Goal: Use online tool/utility: Utilize a website feature to perform a specific function

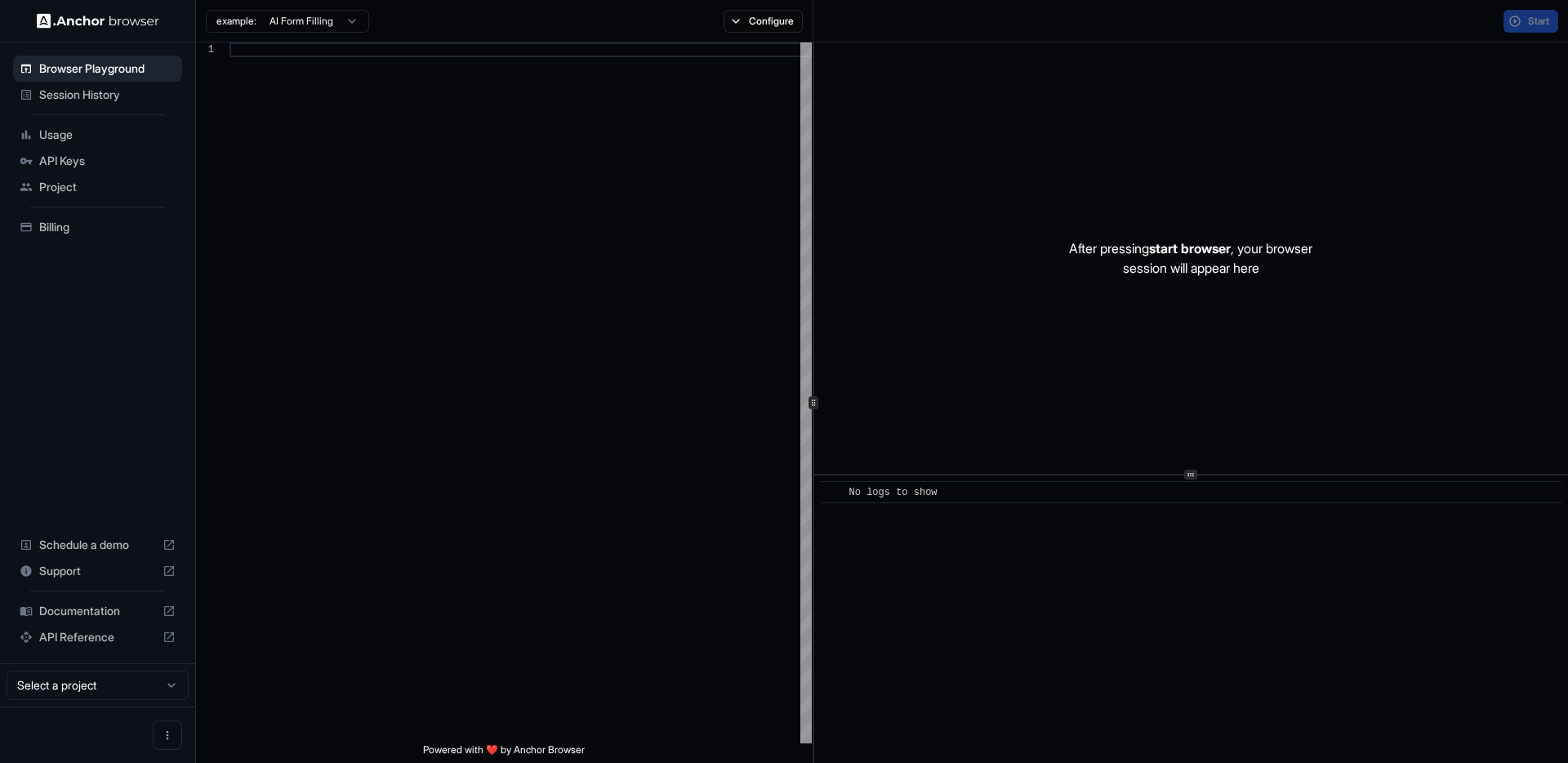
scroll to position [147, 0]
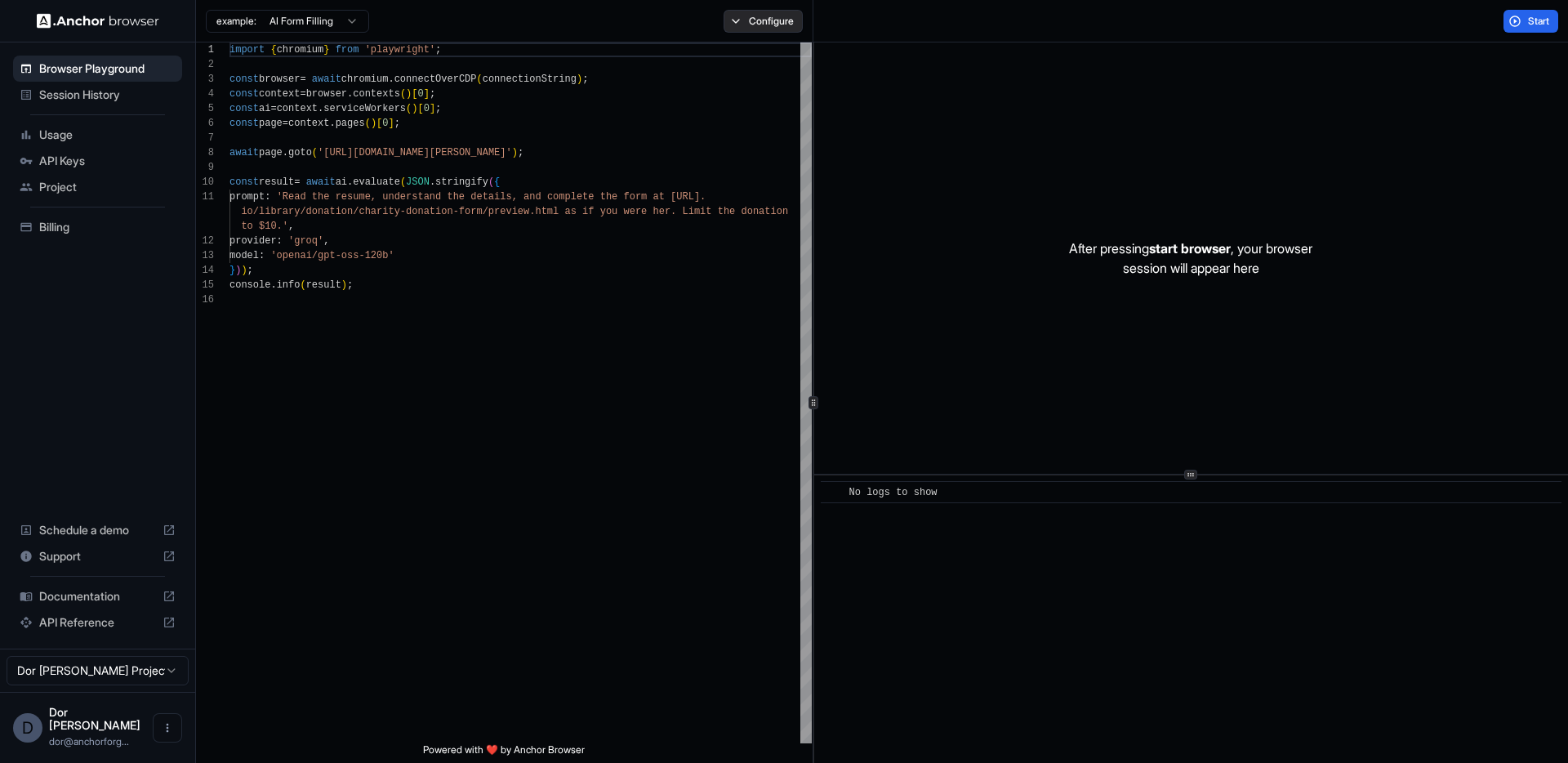
click at [759, 24] on button "Configure" at bounding box center [763, 21] width 79 height 23
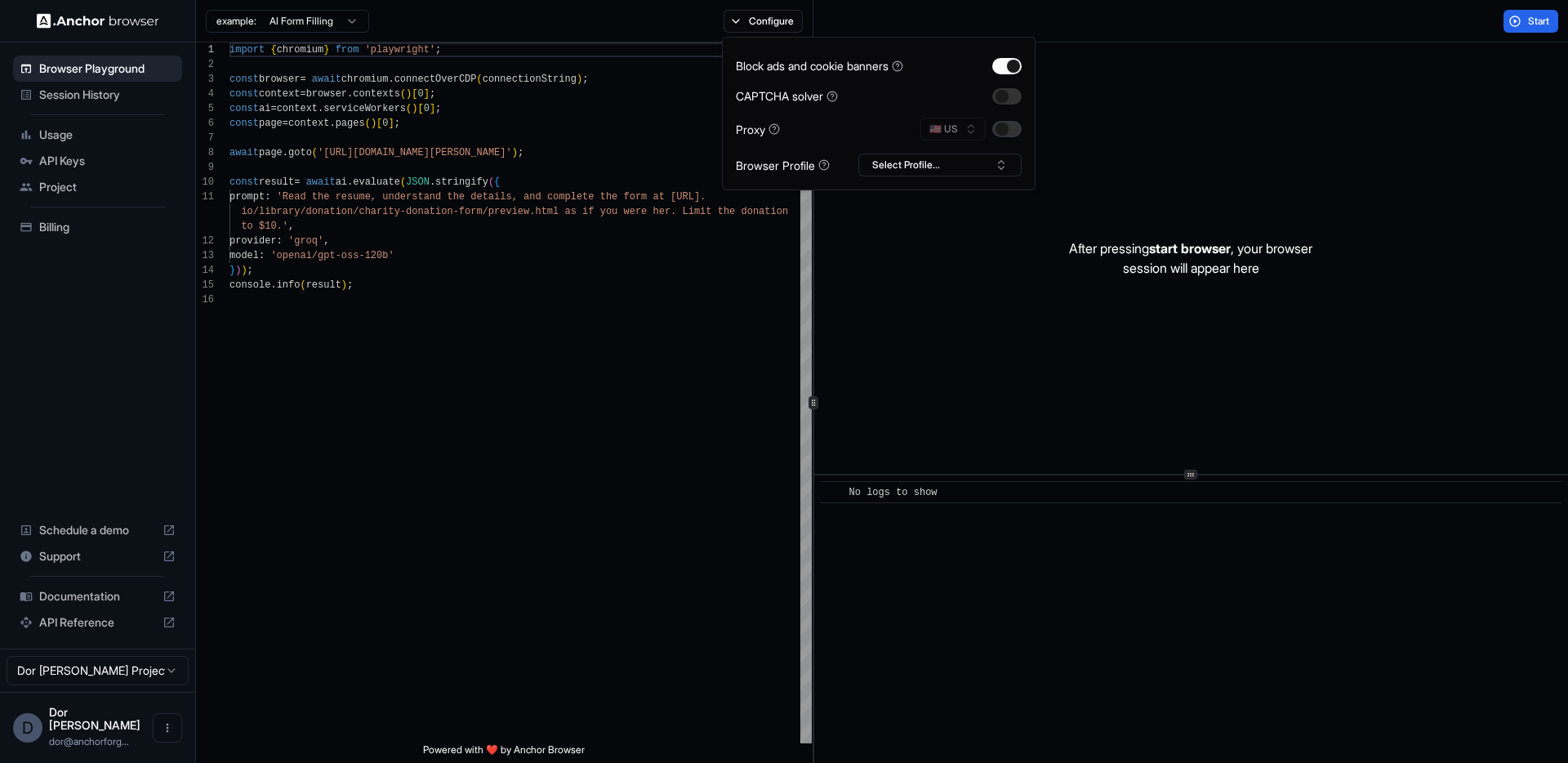
click at [1005, 127] on button "button" at bounding box center [1006, 129] width 29 height 16
click at [951, 127] on button "🇺🇸 US" at bounding box center [953, 129] width 66 height 23
type input "****"
click at [958, 186] on span "IL" at bounding box center [955, 186] width 8 height 13
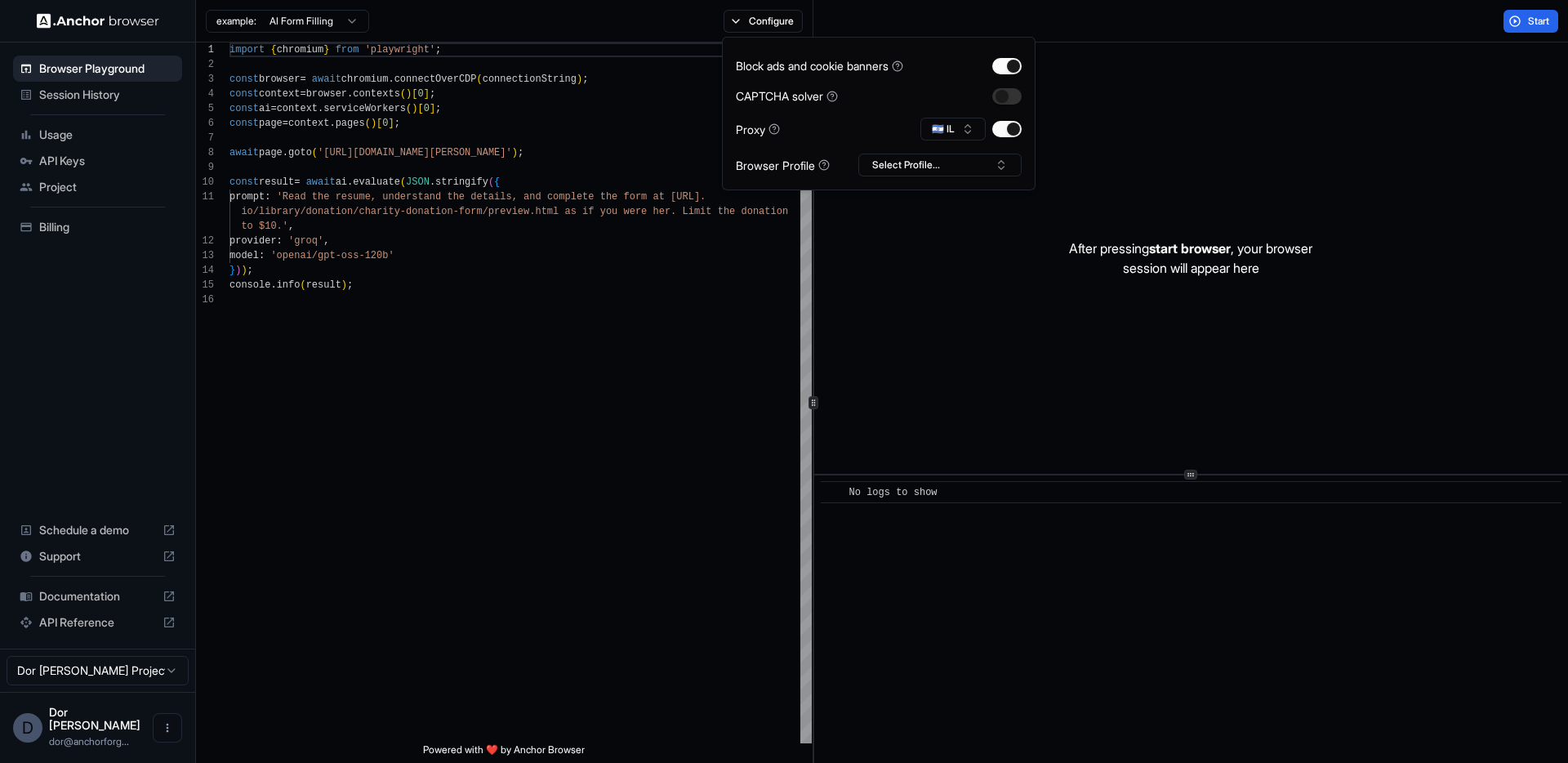
click at [1146, 75] on div "After pressing start browser , your browser session will appear here" at bounding box center [1190, 258] width 753 height 431
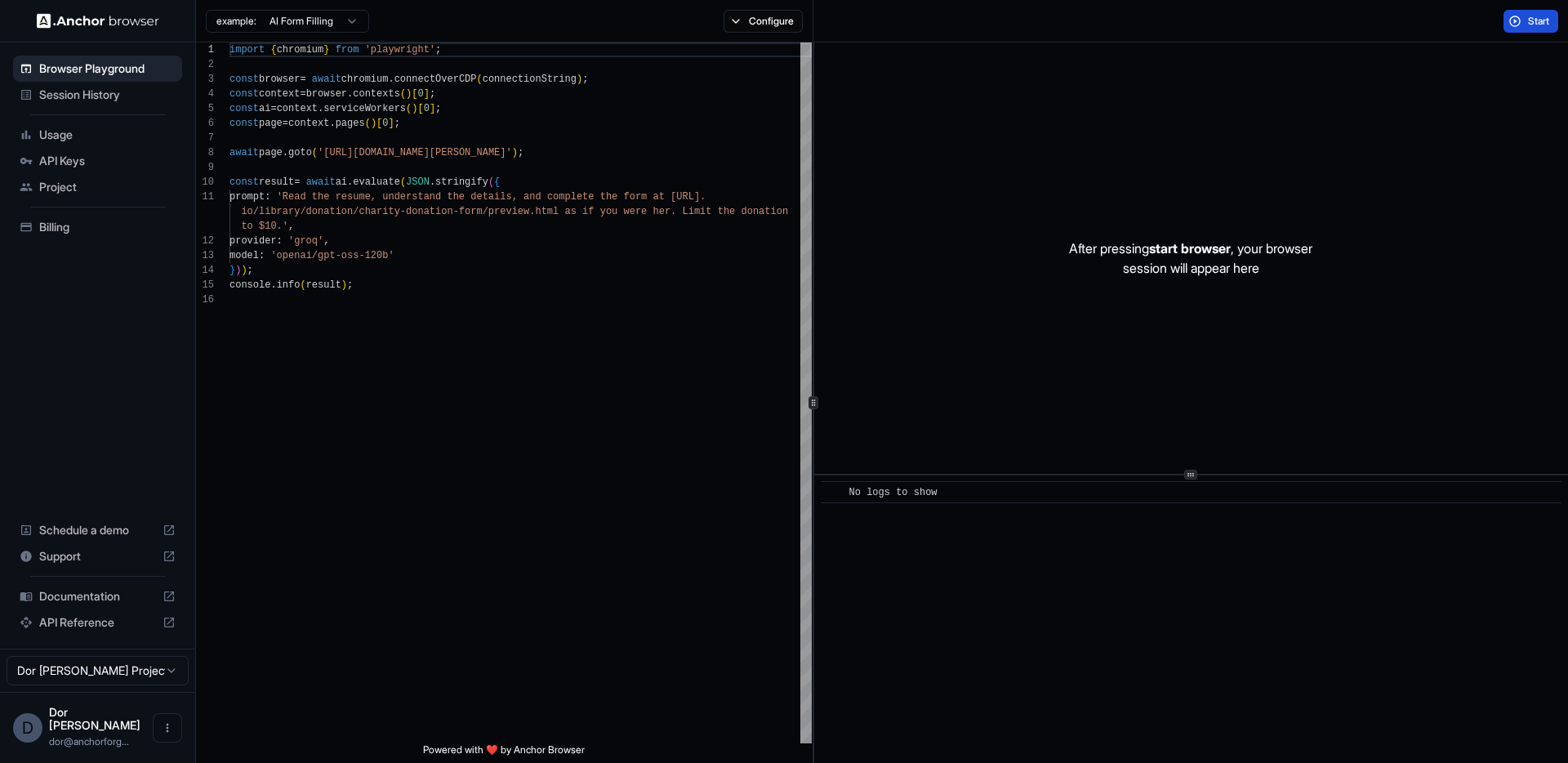
click at [1530, 21] on span "Start" at bounding box center [1539, 21] width 23 height 13
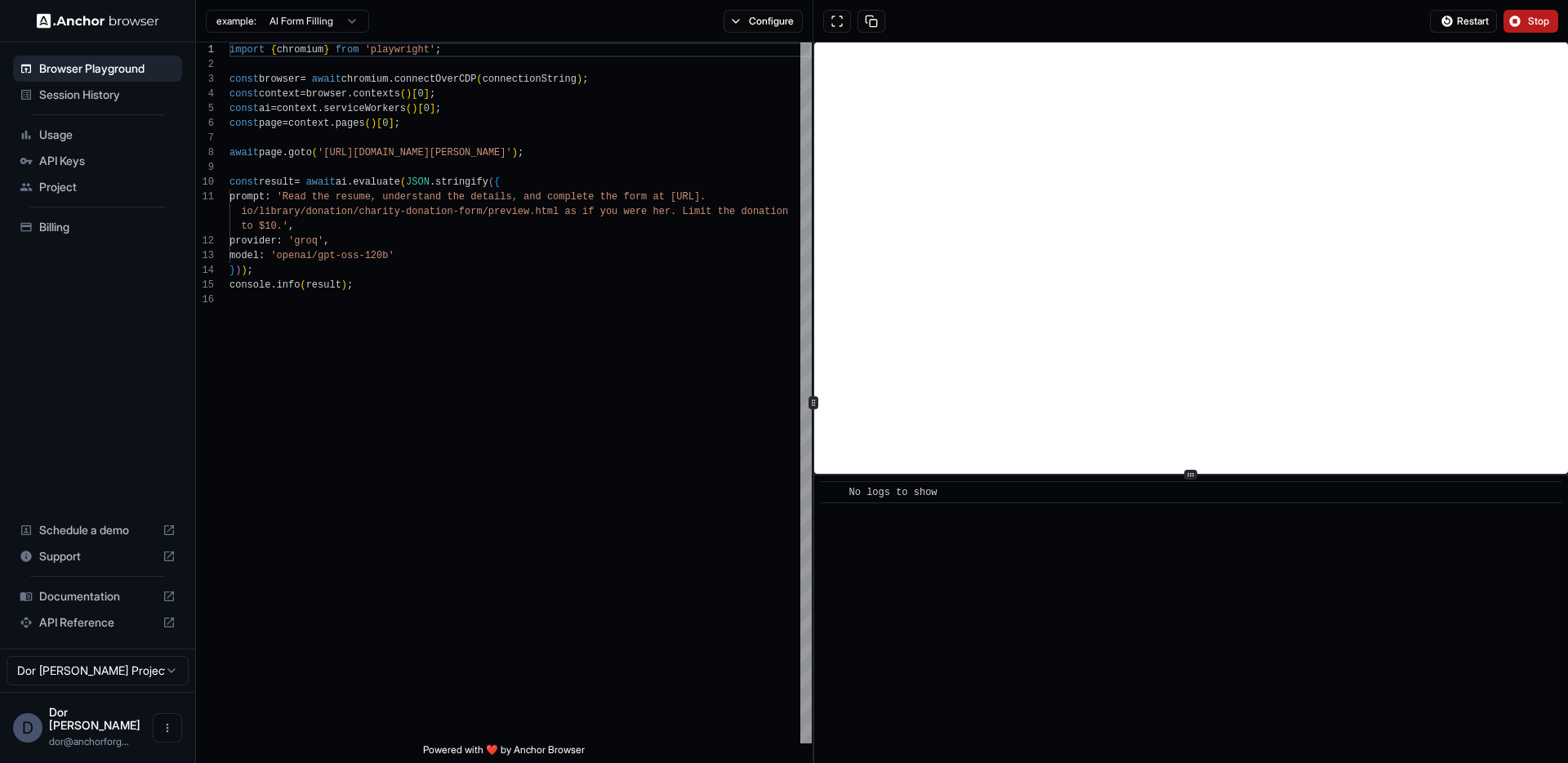
click at [1526, 20] on button "Stop" at bounding box center [1531, 21] width 55 height 23
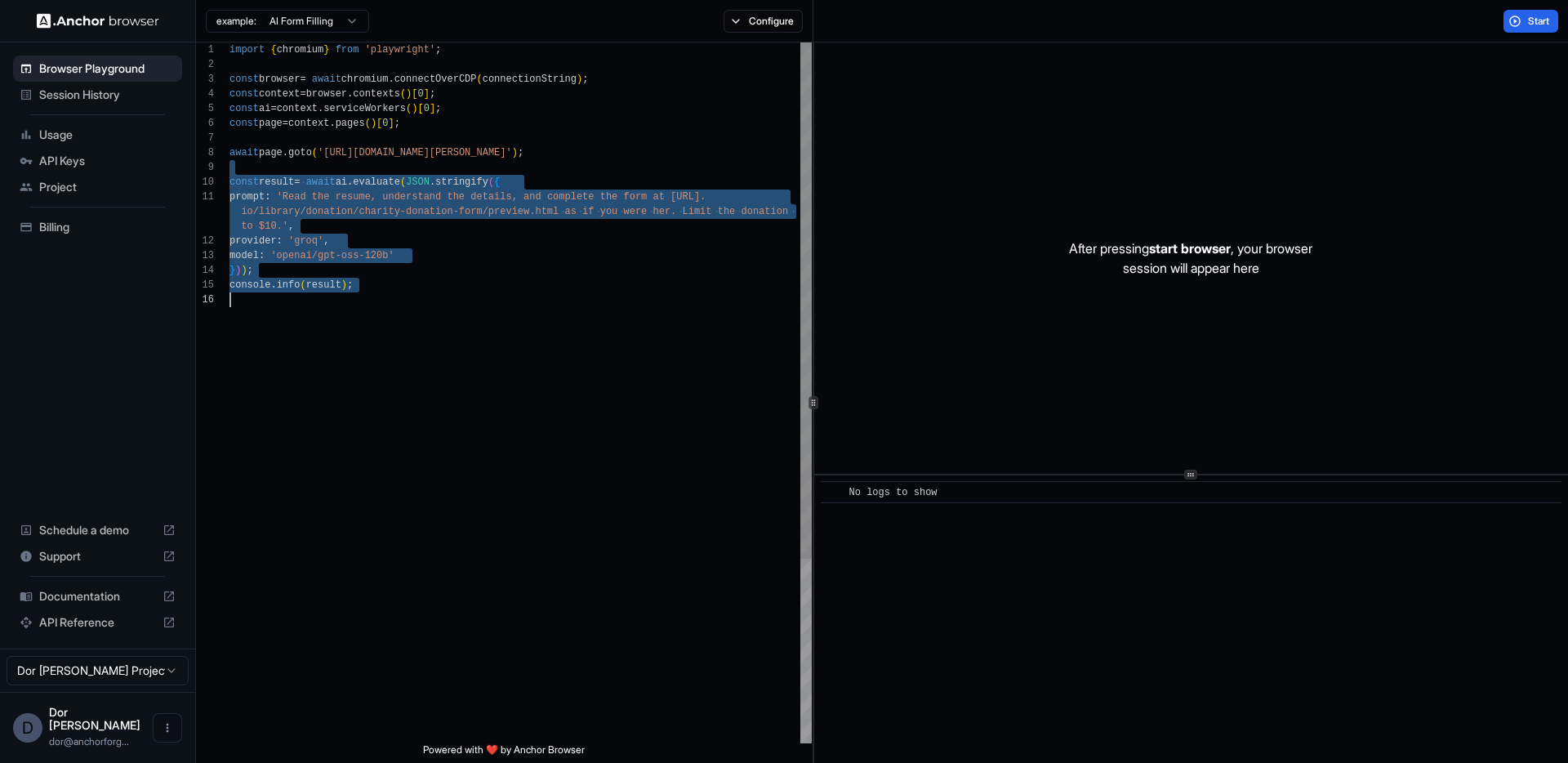
drag, startPoint x: 421, startPoint y: 165, endPoint x: 420, endPoint y: 313, distance: 148.0
click at [420, 313] on div "import { chromium } from 'playwright' ; const browser = await chromium . connec…" at bounding box center [520, 517] width 582 height 951
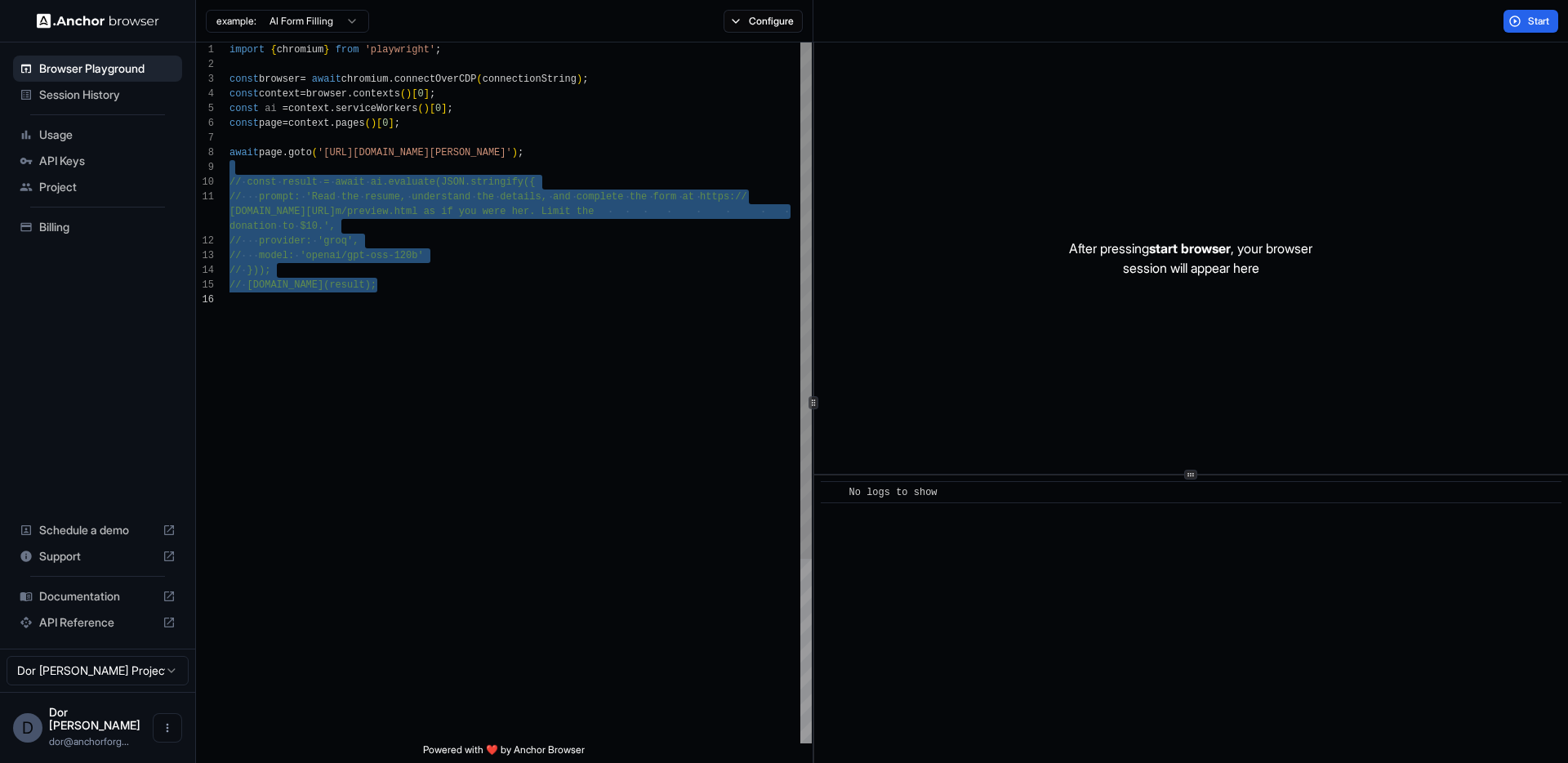
type textarea "**********"
click at [609, 343] on div "import { chromium } from 'playwright' ; const browser = await chromium . connec…" at bounding box center [520, 517] width 582 height 951
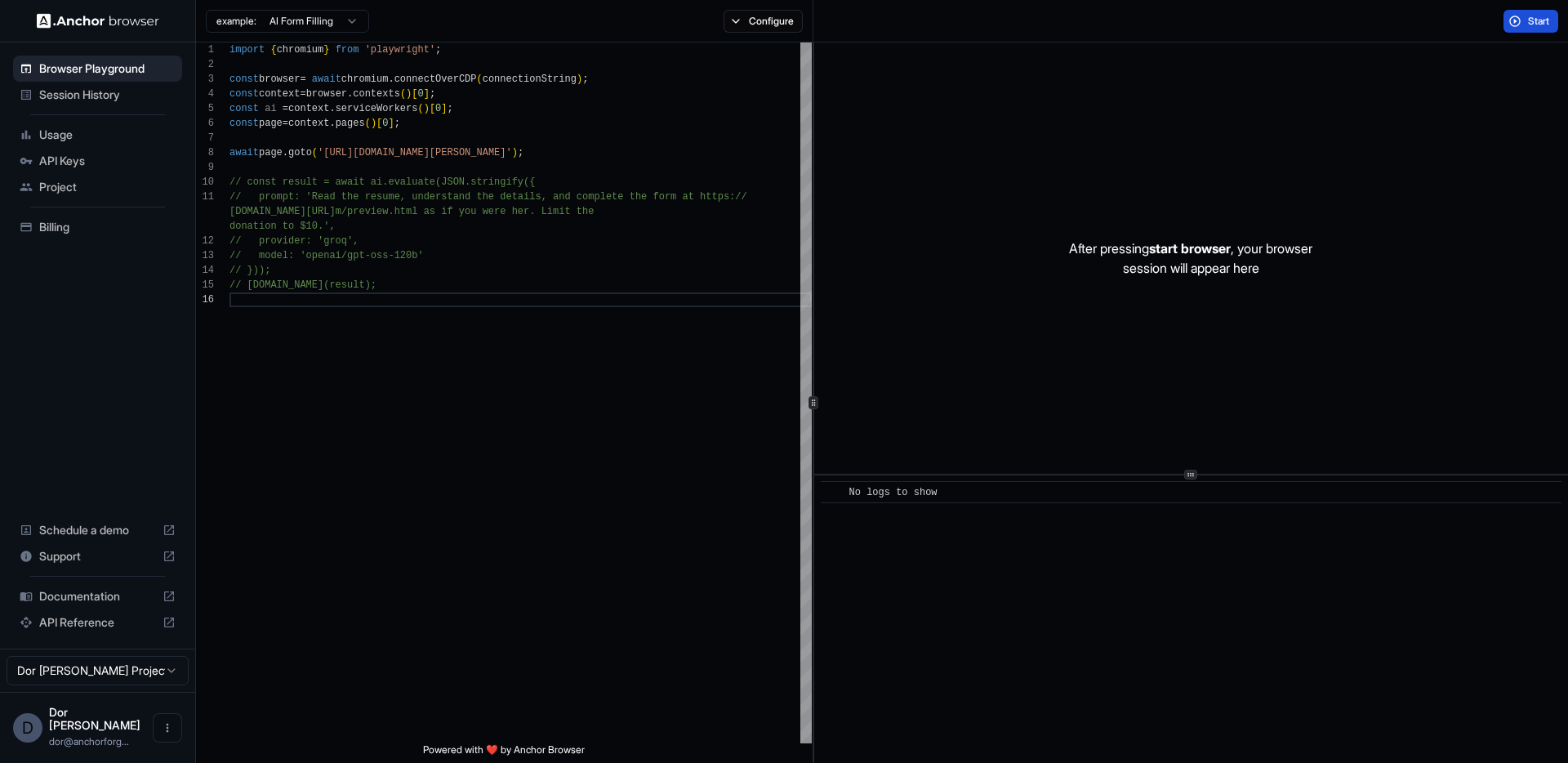
click at [1528, 18] on span "Start" at bounding box center [1539, 21] width 23 height 13
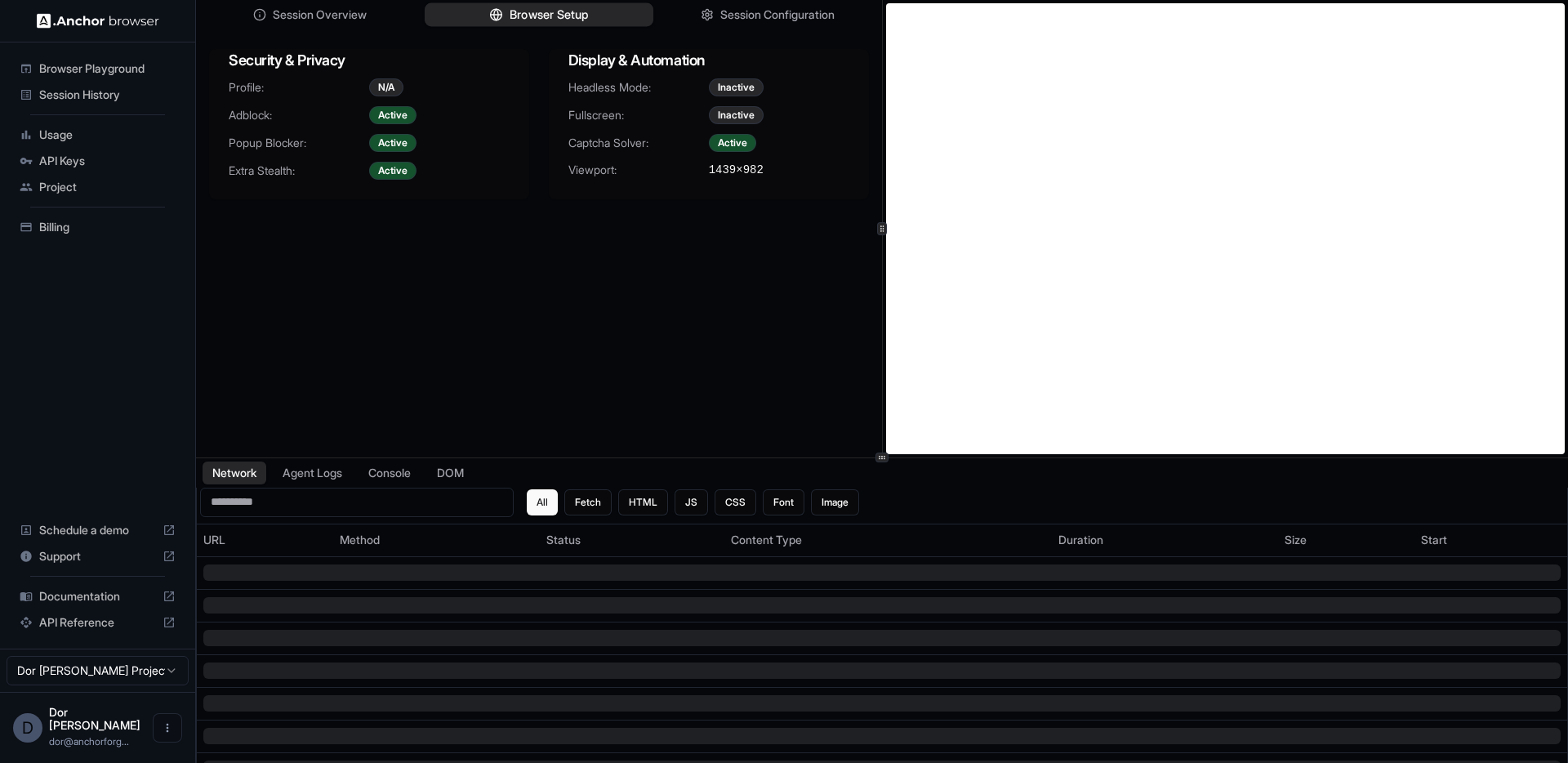
click at [530, 12] on span "Browser Setup" at bounding box center [549, 15] width 79 height 17
click at [735, 18] on span "Session Configuration" at bounding box center [777, 15] width 118 height 17
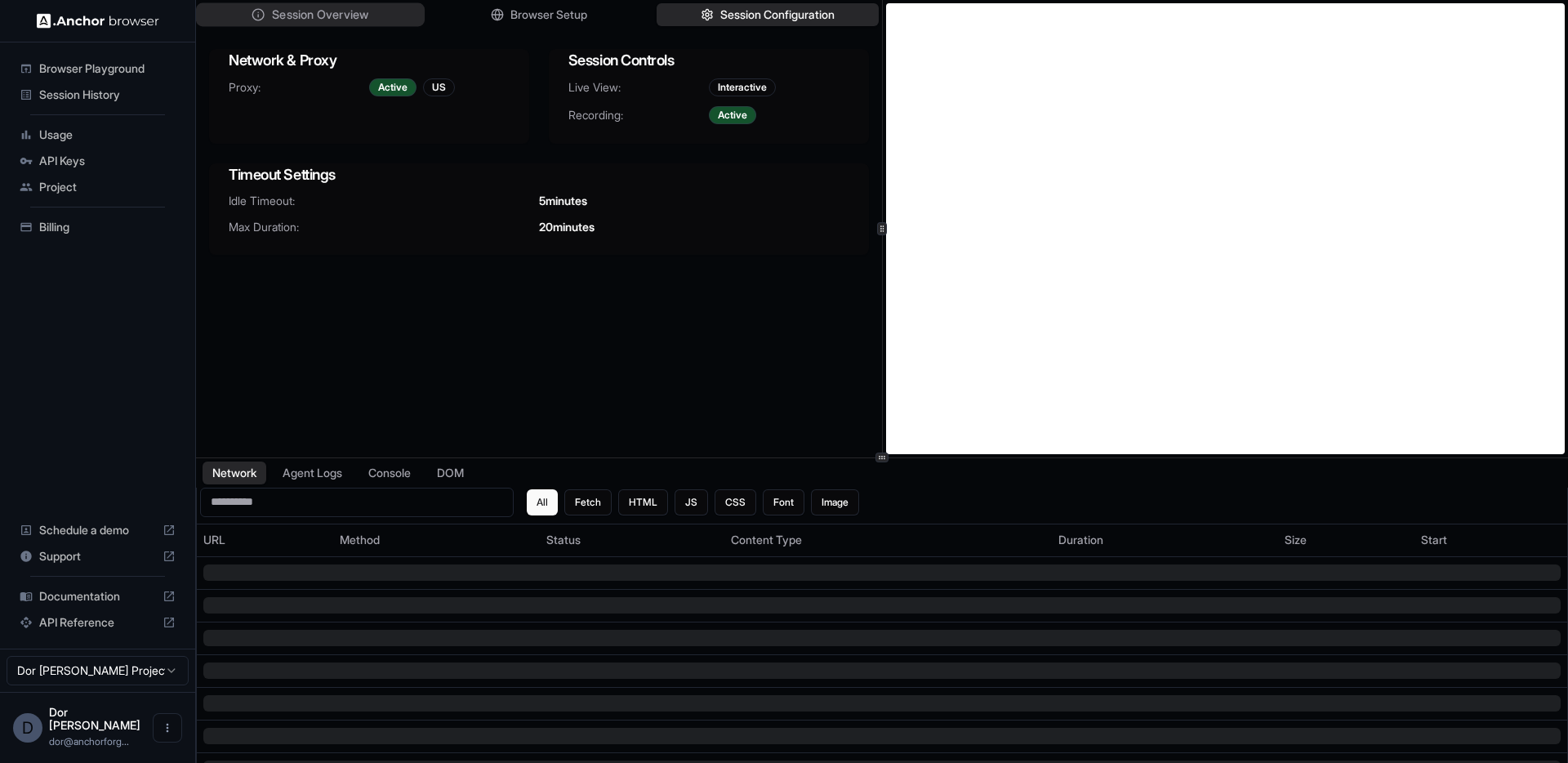
click at [336, 16] on span "Session Overview" at bounding box center [320, 15] width 96 height 17
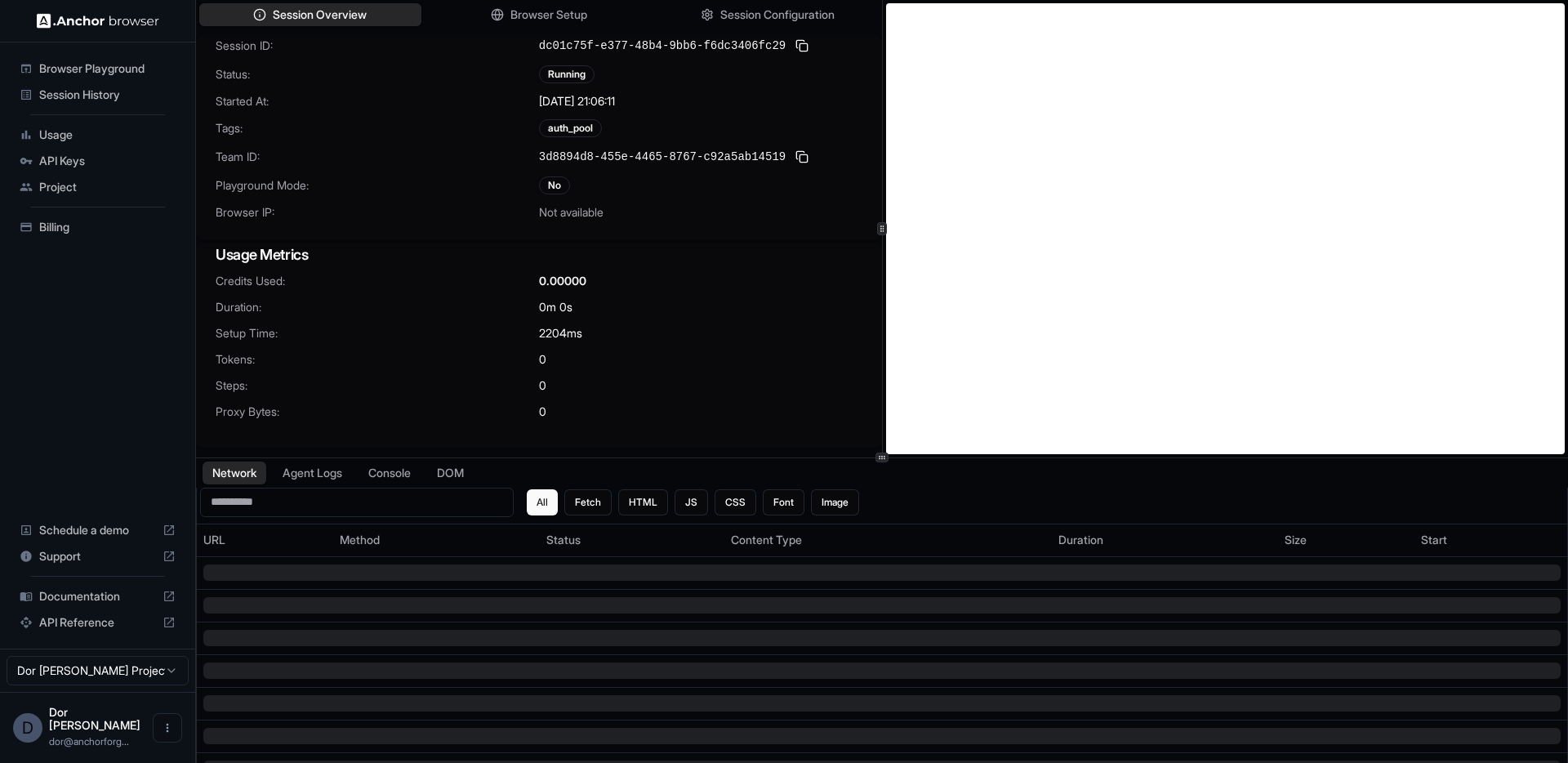
click at [1059, 462] on div "Network Agent Logs Console DOM" at bounding box center [882, 473] width 1372 height 29
click at [398, 412] on span "Proxy Bytes:" at bounding box center [377, 412] width 323 height 16
